Goal: Task Accomplishment & Management: Manage account settings

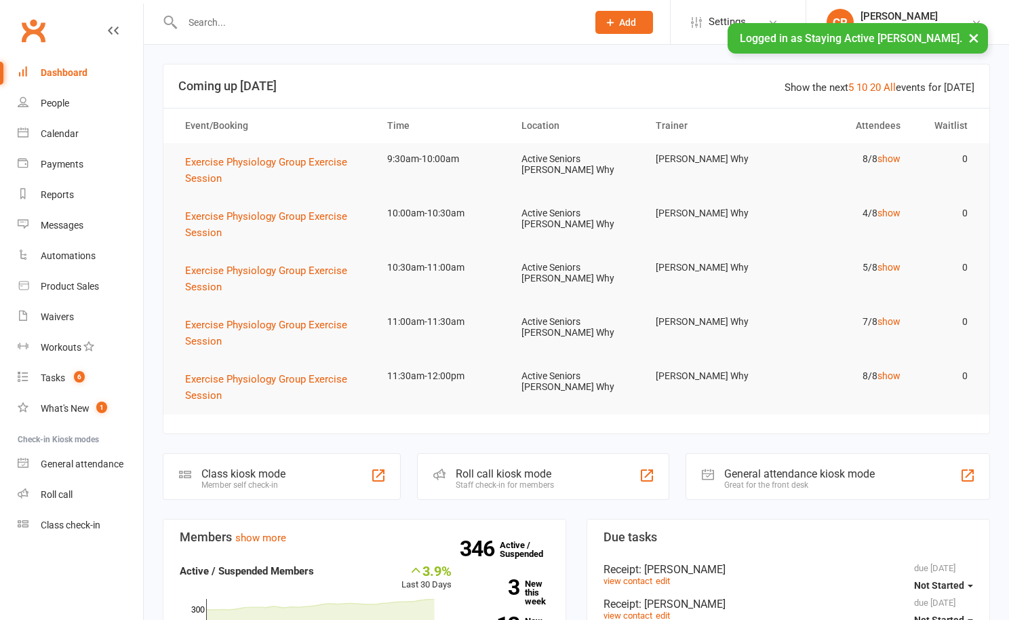
click at [235, 26] on input "text" at bounding box center [377, 22] width 399 height 19
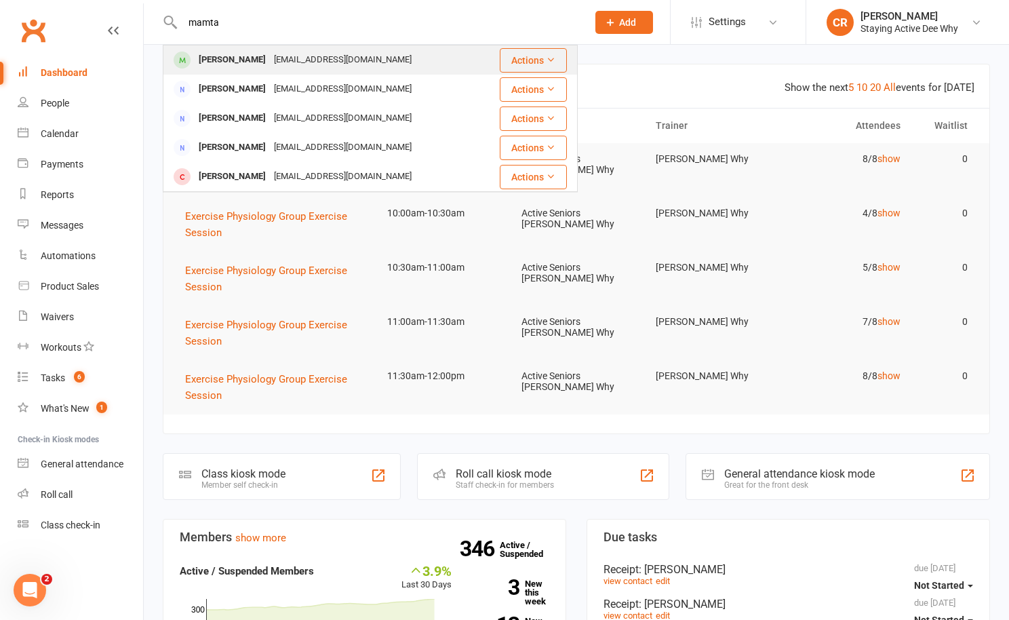
type input "mamta"
click at [323, 60] on div "[EMAIL_ADDRESS][DOMAIN_NAME]" at bounding box center [343, 60] width 146 height 20
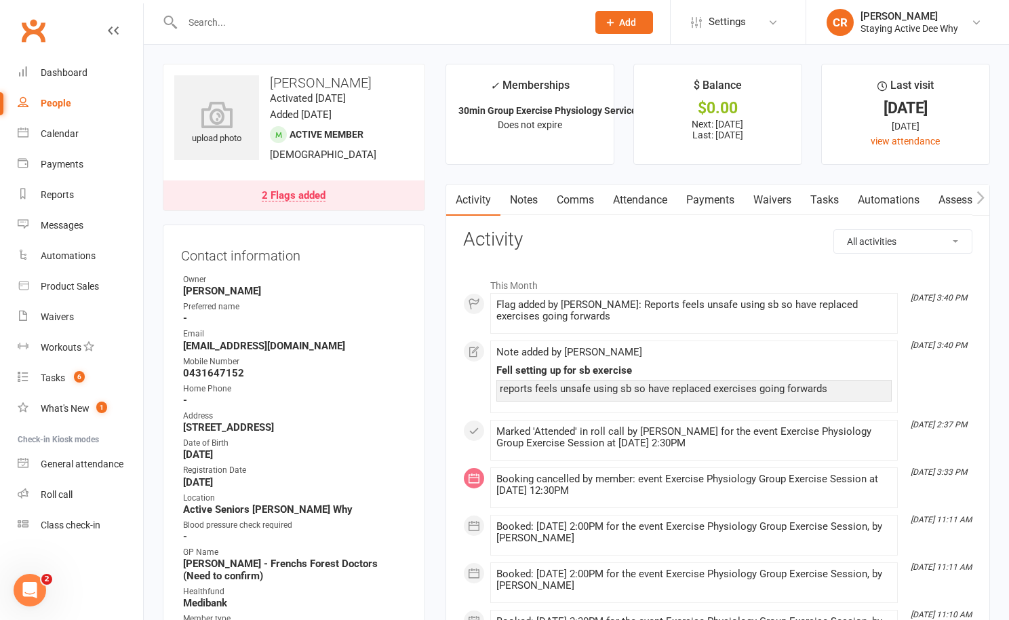
click at [530, 197] on link "Notes" at bounding box center [523, 199] width 47 height 31
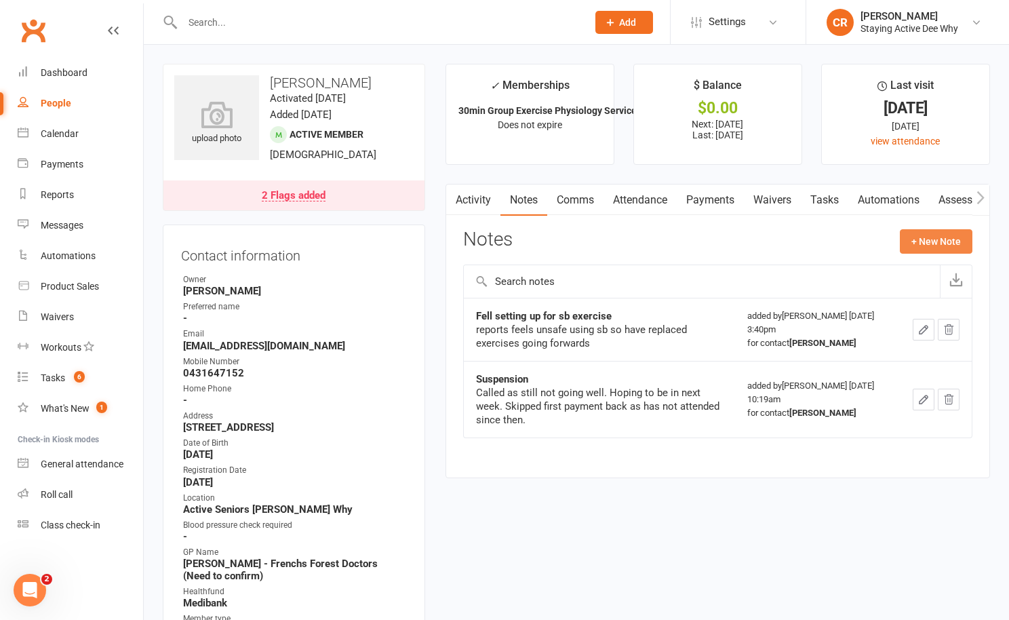
click at [914, 247] on button "+ New Note" at bounding box center [936, 241] width 73 height 24
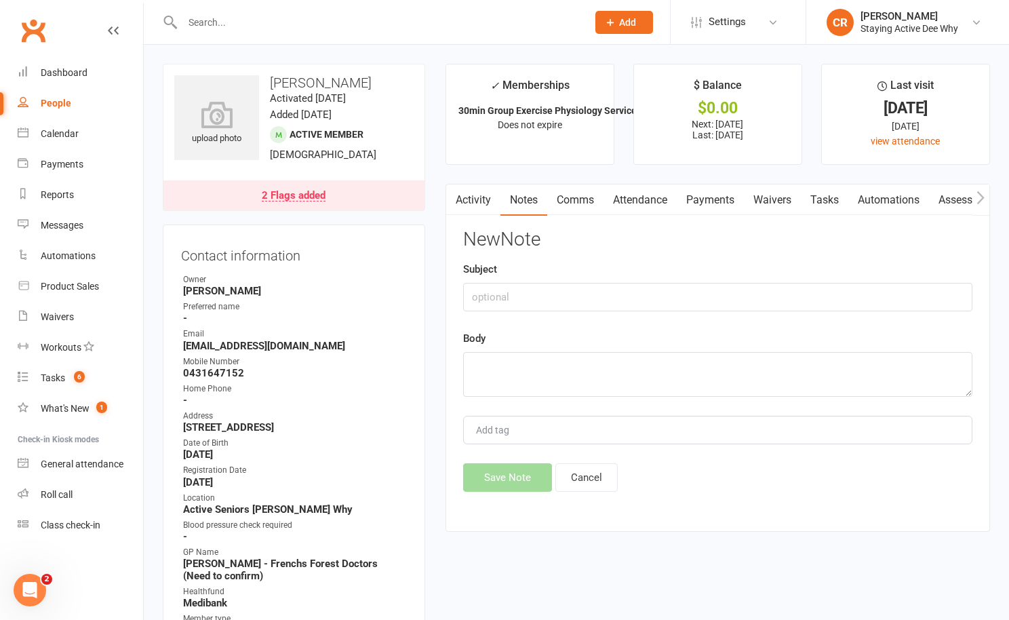
click at [370, 208] on link "2 Flags added" at bounding box center [293, 195] width 261 height 30
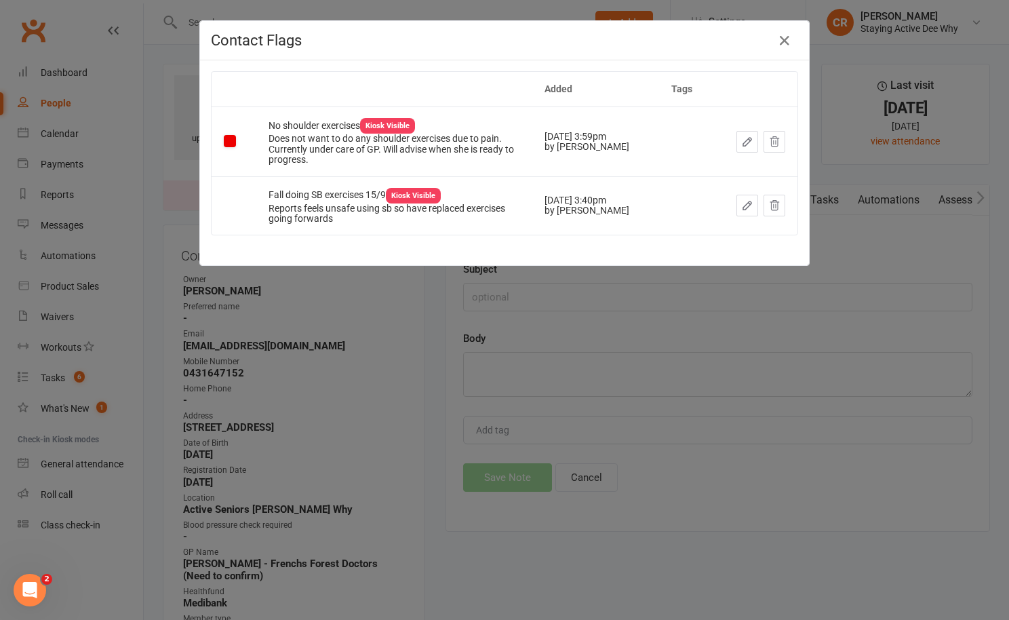
click at [743, 144] on icon "button" at bounding box center [747, 142] width 8 height 8
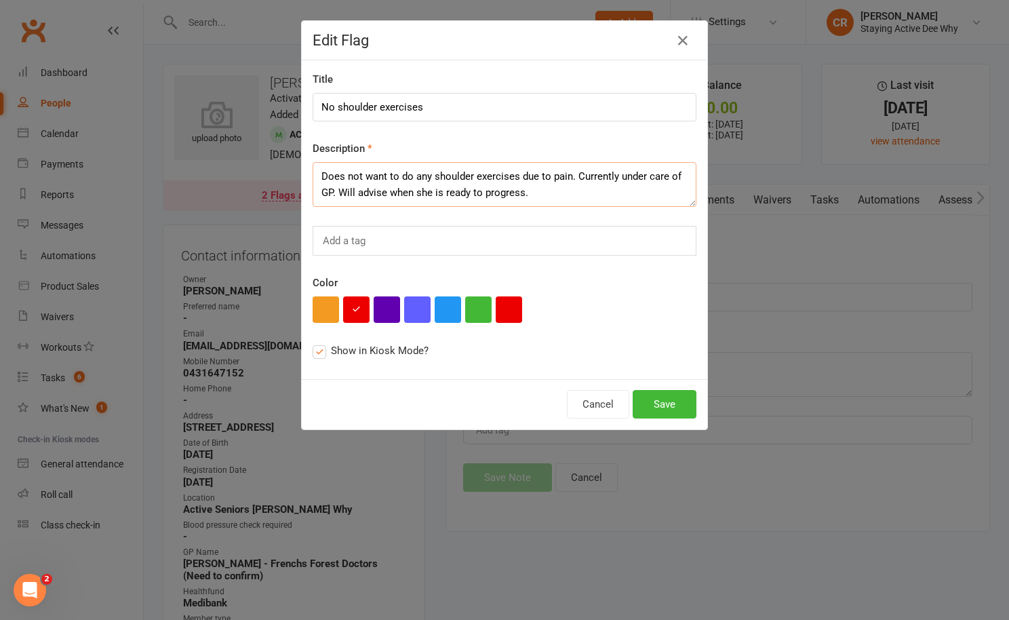
click at [551, 193] on textarea "Does not want to do any shoulder exercises due to pain. Currently under care of…" at bounding box center [505, 184] width 384 height 45
click at [684, 35] on icon "button" at bounding box center [683, 41] width 16 height 16
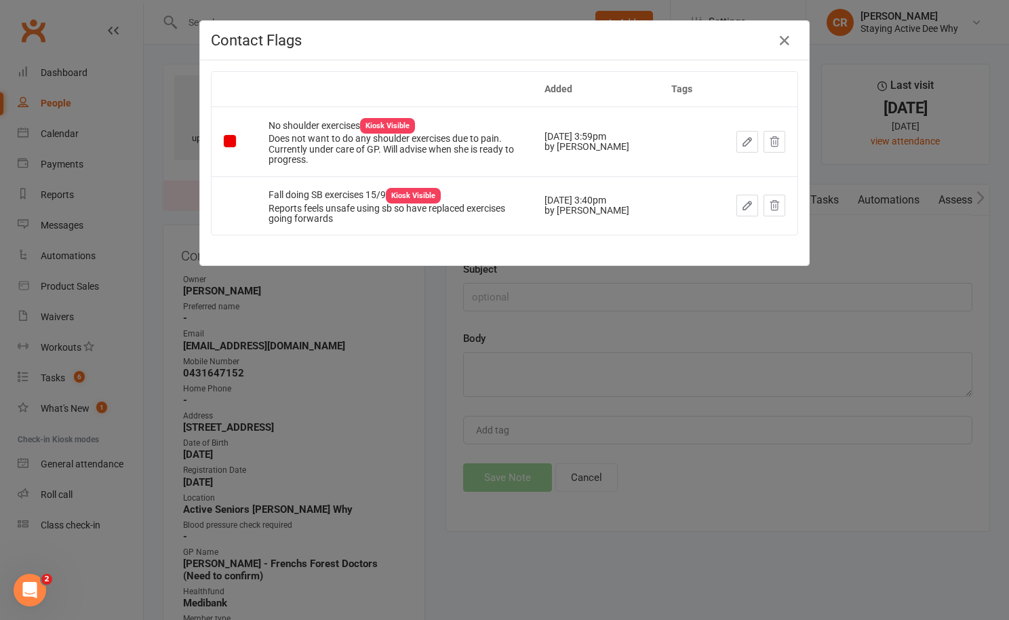
click at [740, 203] on button "button" at bounding box center [747, 206] width 22 height 22
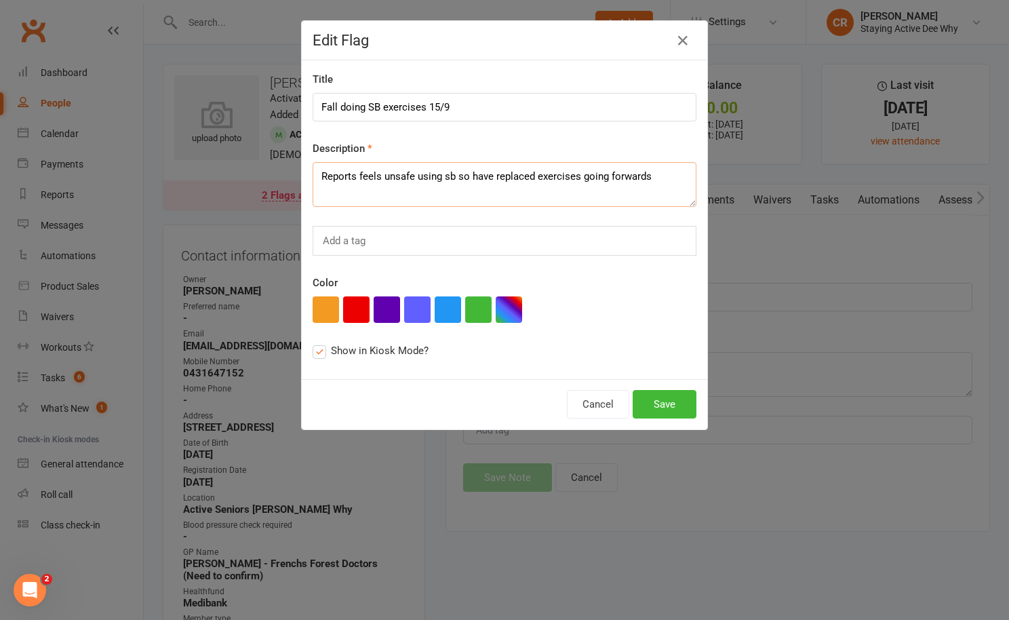
click at [648, 178] on textarea "Reports feels unsafe using sb so have replaced exercises going forwards" at bounding box center [505, 184] width 384 height 45
drag, startPoint x: 652, startPoint y: 178, endPoint x: 460, endPoint y: 181, distance: 192.6
click at [460, 181] on textarea "Reports feels unsafe using sb so have replaced exercises going forwards" at bounding box center [505, 184] width 384 height 45
type textarea "Reports feels unsafe using sb so have crossed these out of program. Followed up…"
click at [671, 397] on button "Save" at bounding box center [665, 404] width 64 height 28
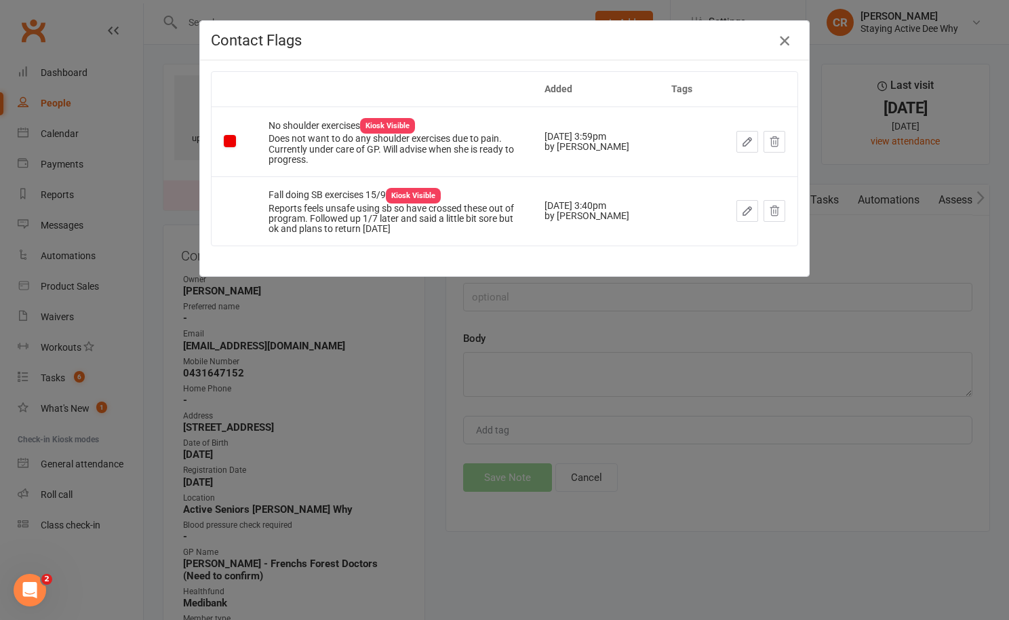
click at [786, 43] on icon "button" at bounding box center [784, 41] width 16 height 16
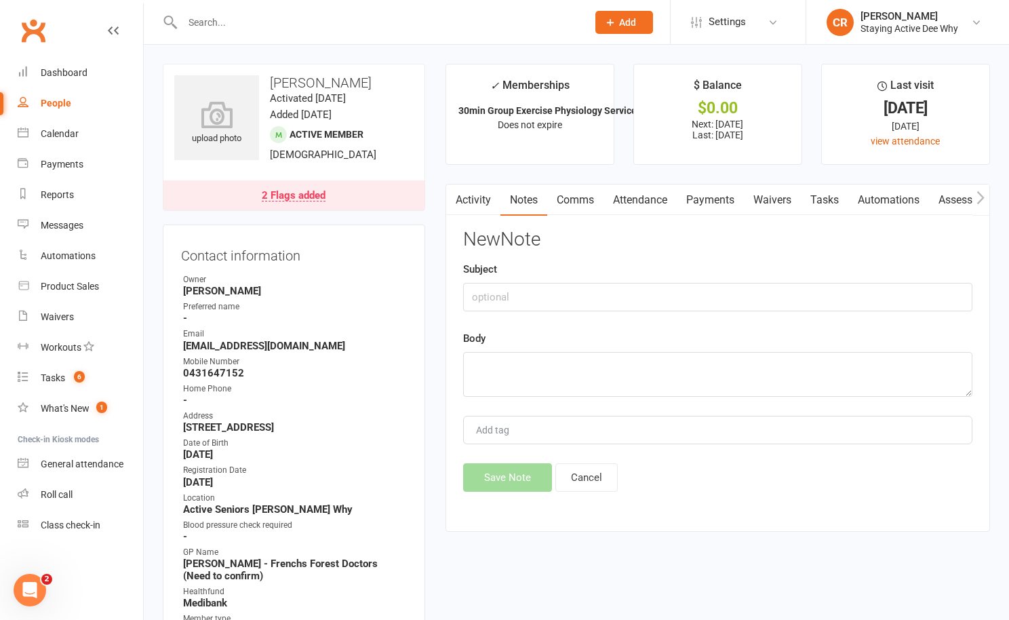
click at [571, 201] on link "Comms" at bounding box center [575, 199] width 56 height 31
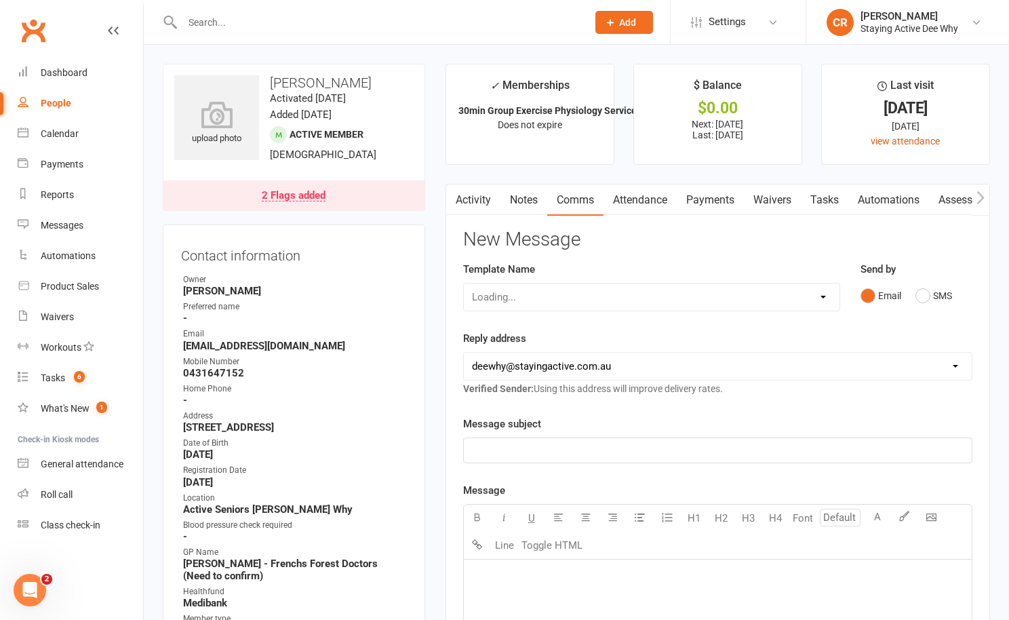
click at [524, 193] on link "Notes" at bounding box center [523, 199] width 47 height 31
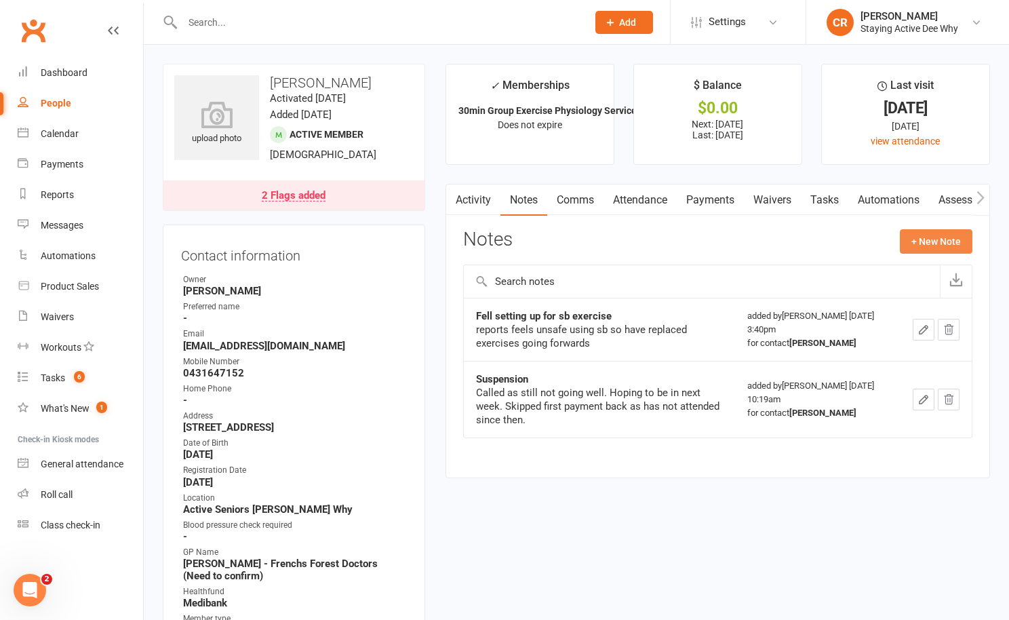
click at [940, 243] on button "+ New Note" at bounding box center [936, 241] width 73 height 24
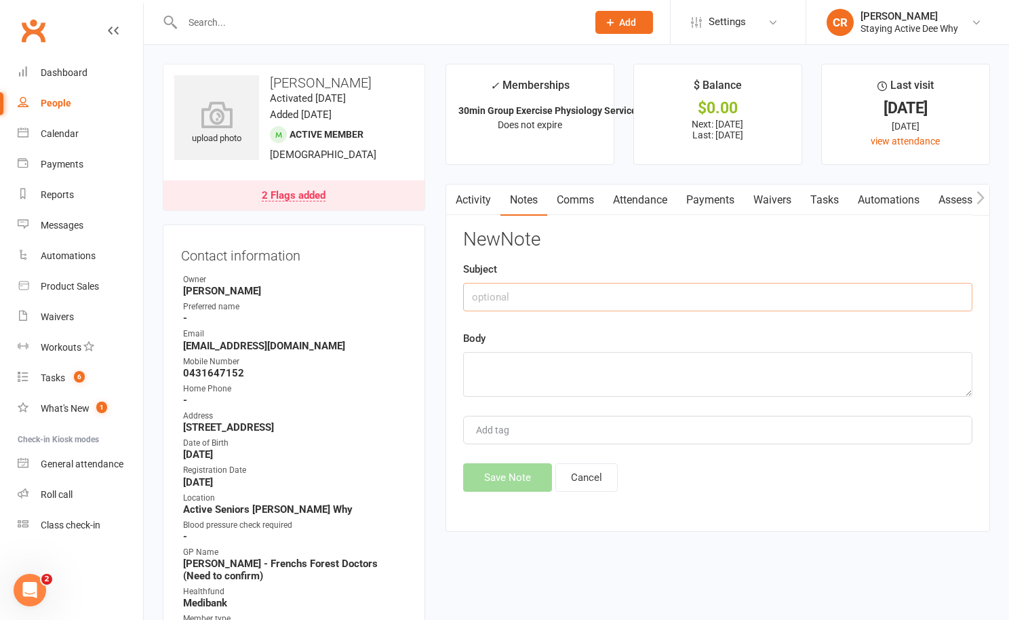
click at [551, 294] on input "text" at bounding box center [717, 297] width 509 height 28
type input "Follow up call"
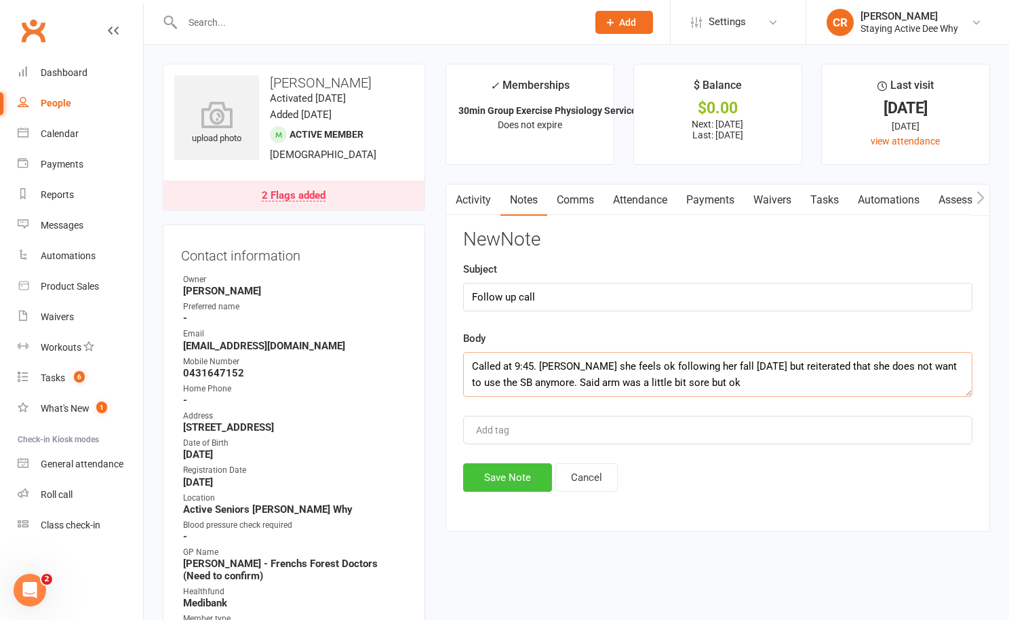
type textarea "Called at 9:45. Said she feels ok following her fall yesterday but reiterated t…"
click at [499, 483] on button "Save Note" at bounding box center [507, 477] width 89 height 28
